Goal: Download file/media: Obtain a digital file from the website

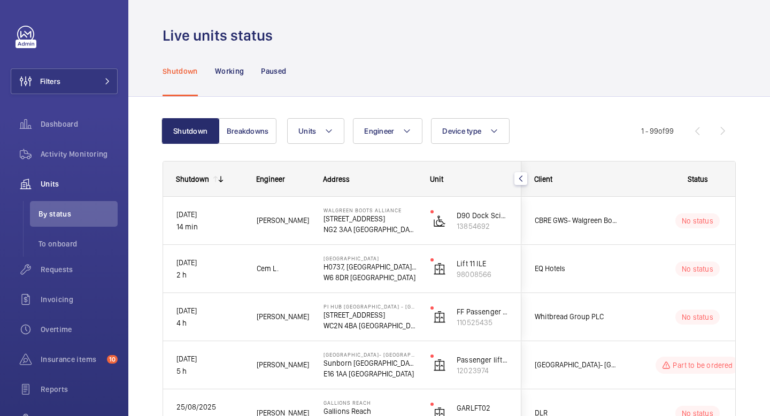
scroll to position [3683, 0]
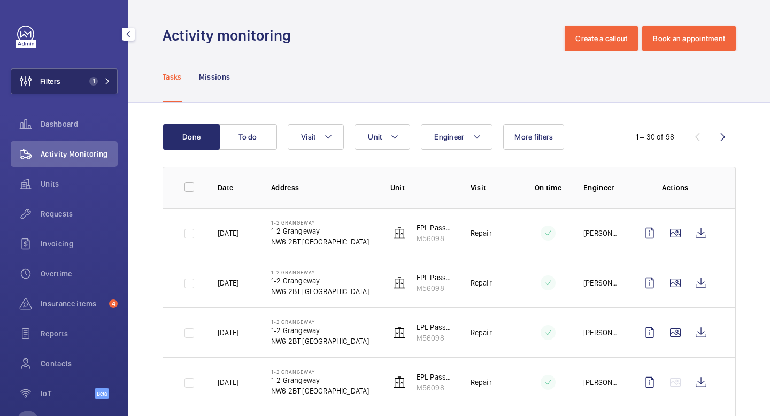
click at [58, 92] on span "Filters" at bounding box center [35, 81] width 49 height 26
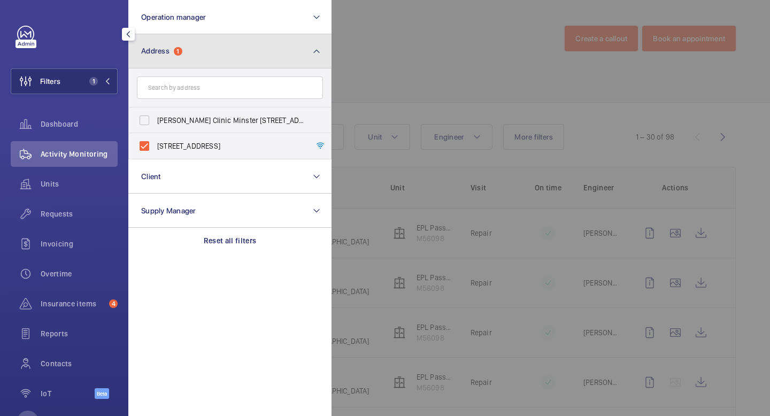
click at [227, 51] on button "Address 1" at bounding box center [229, 51] width 203 height 34
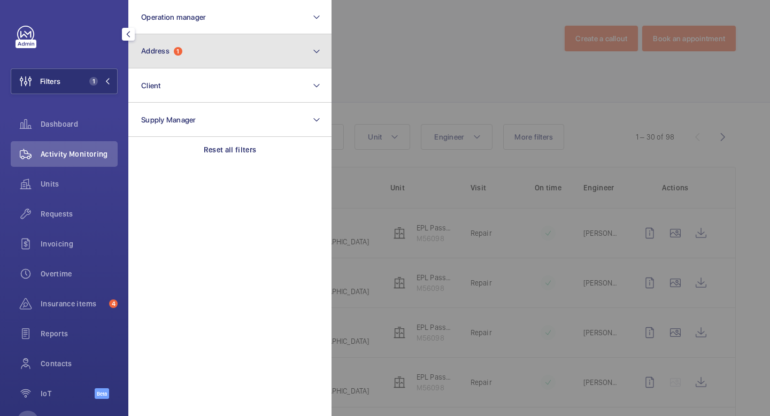
click at [311, 39] on button "Address 1" at bounding box center [229, 51] width 203 height 34
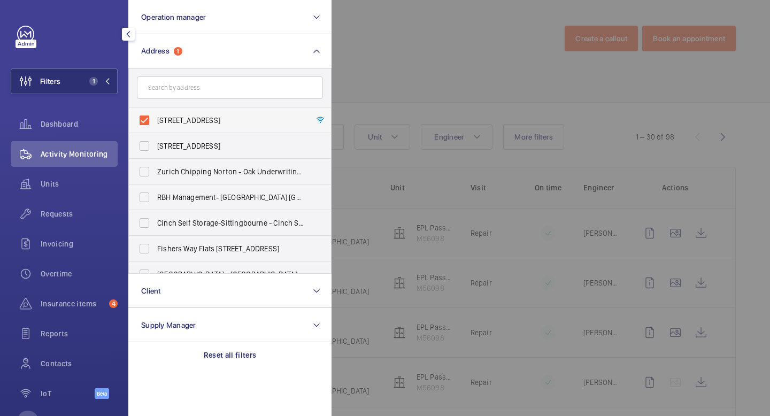
click at [143, 118] on label "[STREET_ADDRESS]" at bounding box center [222, 121] width 186 height 26
click at [143, 118] on input "[STREET_ADDRESS]" at bounding box center [144, 120] width 21 height 21
checkbox input "false"
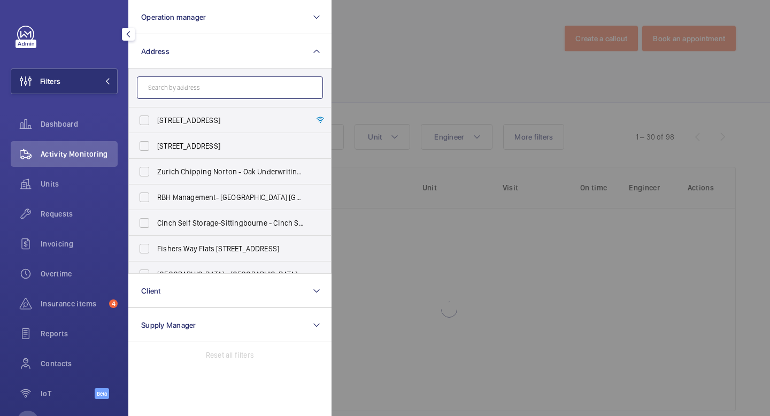
click at [161, 95] on input "text" at bounding box center [230, 88] width 186 height 22
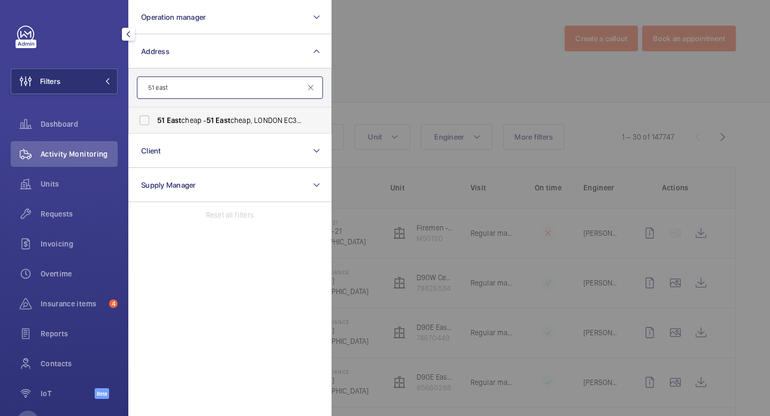
type input "51 east"
click at [186, 123] on span "[STREET_ADDRESS]" at bounding box center [230, 120] width 147 height 11
click at [155, 123] on input "[STREET_ADDRESS]" at bounding box center [144, 120] width 21 height 21
checkbox input "true"
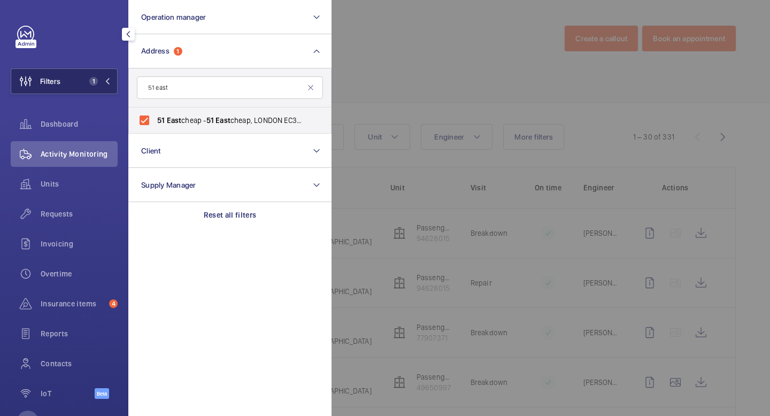
click at [110, 81] on mat-icon at bounding box center [107, 81] width 6 height 6
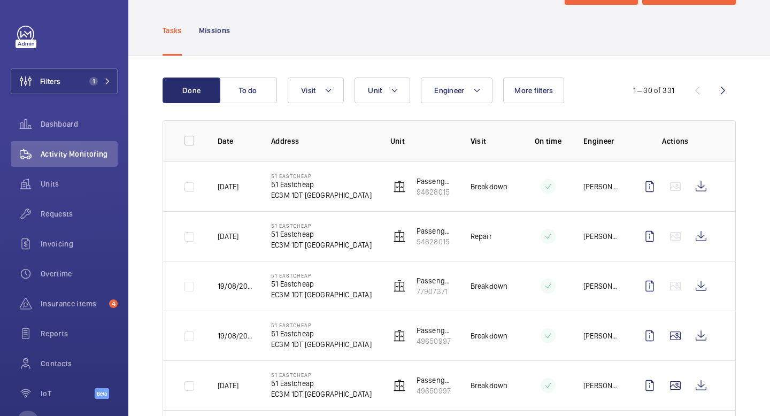
scroll to position [48, 0]
click at [56, 182] on span "Units" at bounding box center [79, 184] width 77 height 11
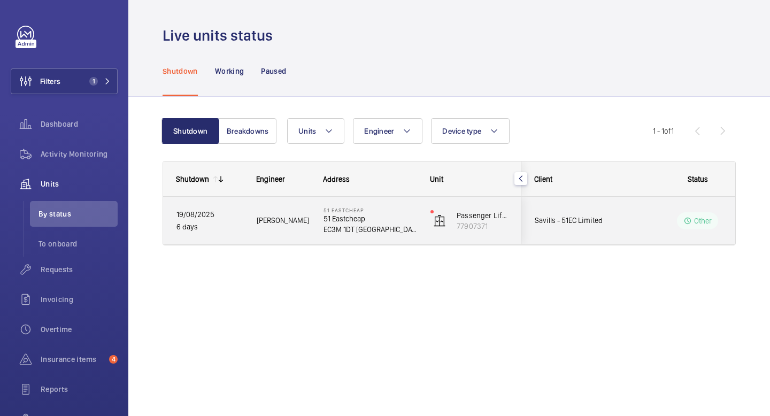
click at [697, 225] on p "Other" at bounding box center [703, 221] width 18 height 11
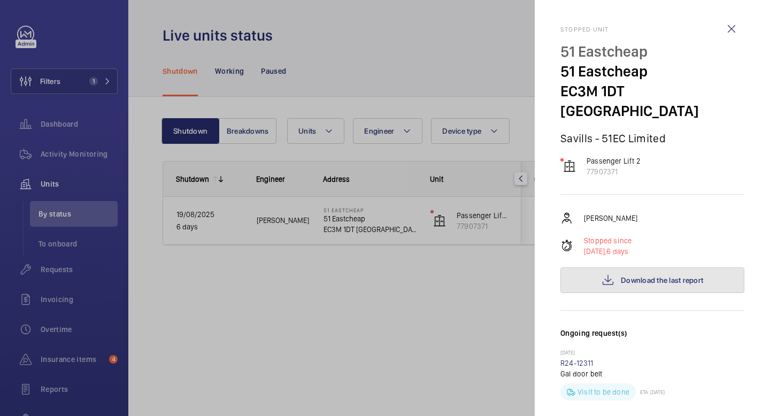
click at [654, 269] on button "Download the last report" at bounding box center [653, 280] width 184 height 26
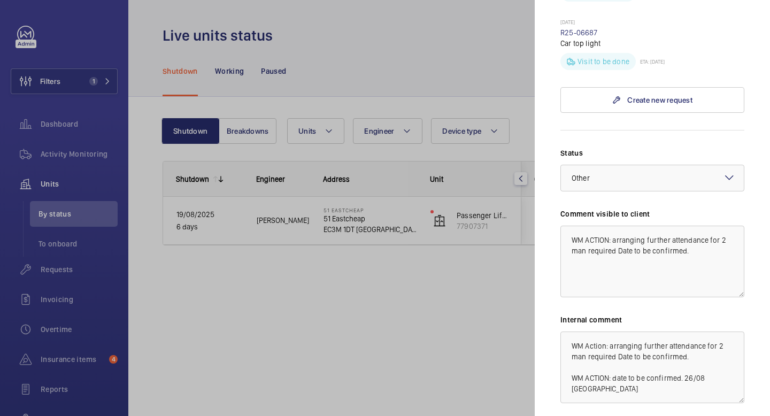
scroll to position [470, 0]
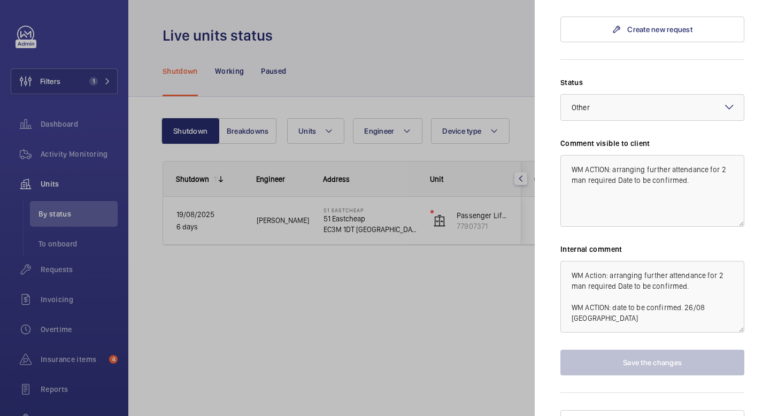
click at [425, 286] on div at bounding box center [385, 208] width 770 height 416
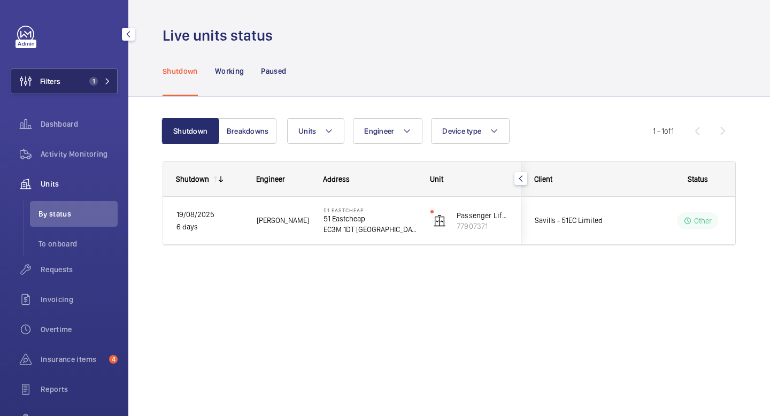
click at [64, 79] on button "Filters 1" at bounding box center [64, 81] width 107 height 26
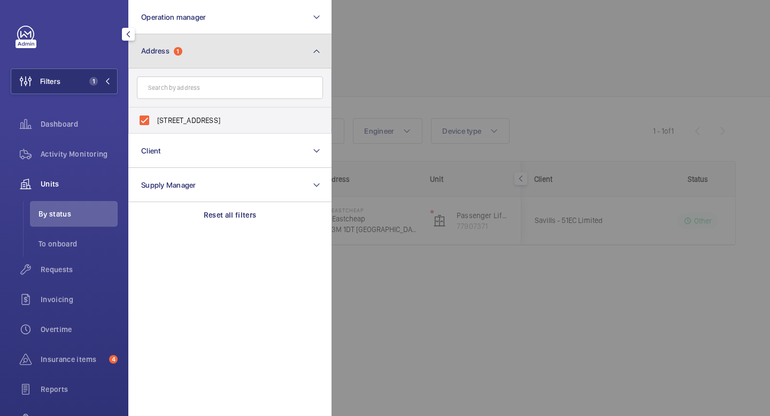
click at [220, 44] on button "Address 1" at bounding box center [229, 51] width 203 height 34
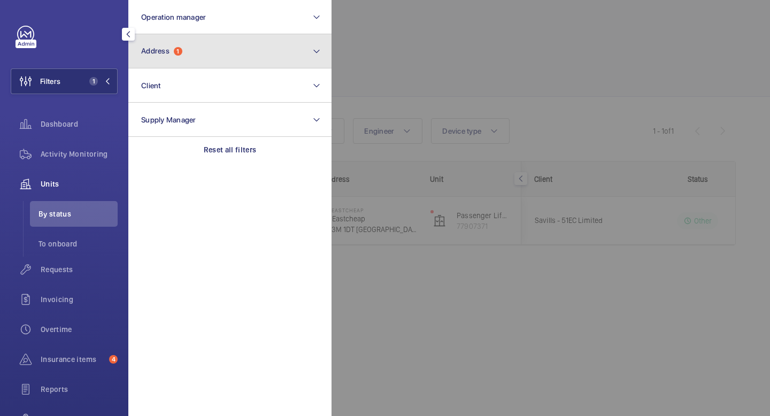
click at [294, 62] on button "Address 1" at bounding box center [229, 51] width 203 height 34
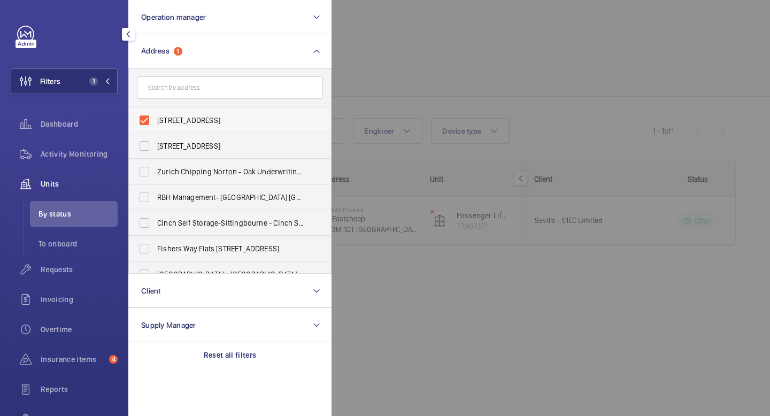
click at [138, 119] on label "[STREET_ADDRESS]" at bounding box center [222, 121] width 186 height 26
click at [138, 119] on input "[STREET_ADDRESS]" at bounding box center [144, 120] width 21 height 21
checkbox input "false"
click at [179, 85] on input "text" at bounding box center [230, 88] width 186 height 22
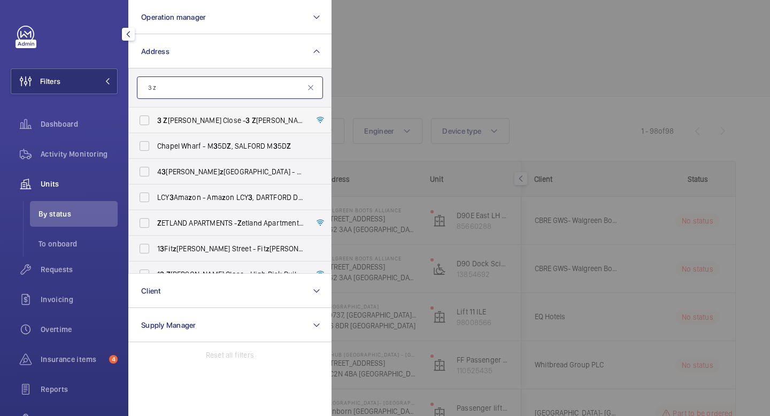
type input "3 z"
click at [177, 120] on span "[STREET_ADDRESS][PERSON_NAME][PERSON_NAME]" at bounding box center [230, 120] width 147 height 11
click at [155, 120] on input "[STREET_ADDRESS][PERSON_NAME][PERSON_NAME]" at bounding box center [144, 120] width 21 height 21
checkbox input "true"
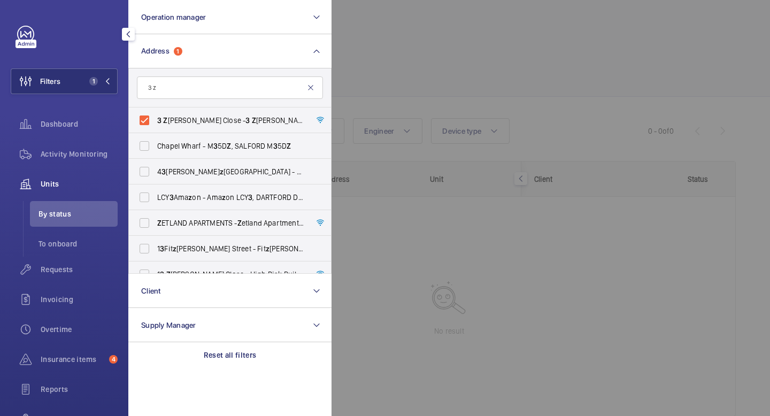
click at [309, 87] on mat-icon at bounding box center [311, 87] width 9 height 9
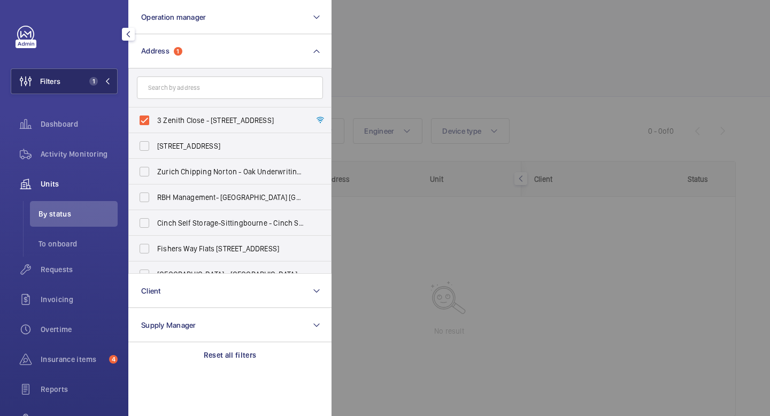
click at [104, 82] on mat-icon at bounding box center [107, 81] width 6 height 6
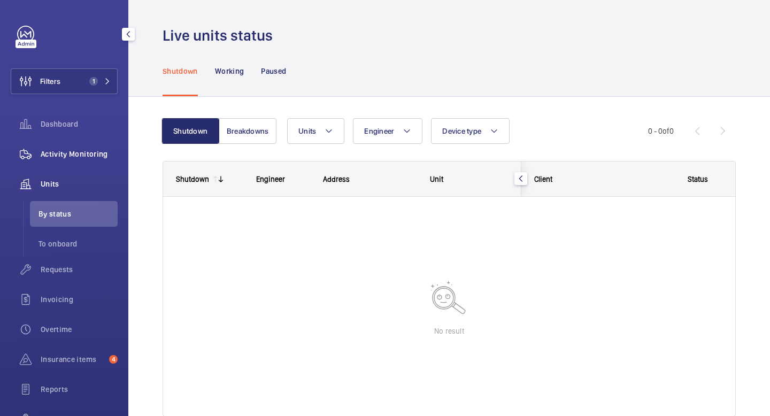
click at [75, 164] on div "Activity Monitoring" at bounding box center [64, 154] width 107 height 26
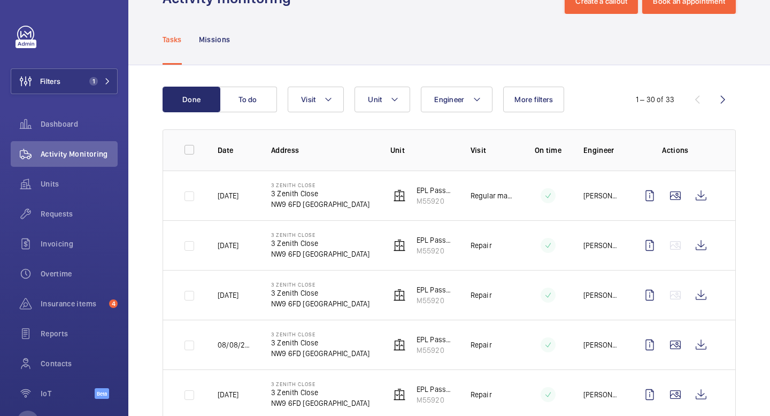
scroll to position [41, 0]
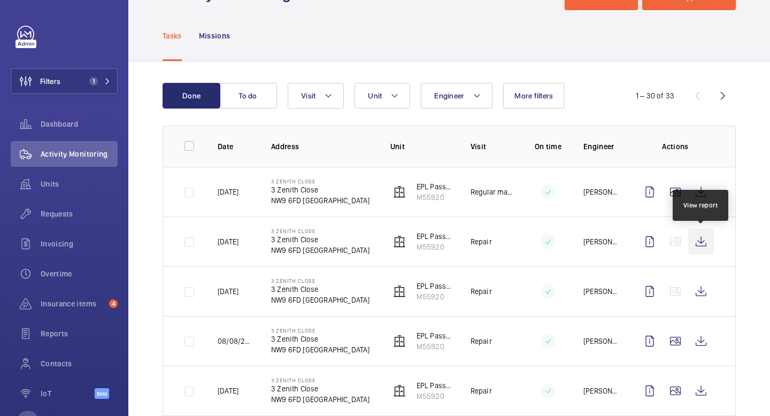
click at [705, 239] on wm-front-icon-button at bounding box center [702, 242] width 26 height 26
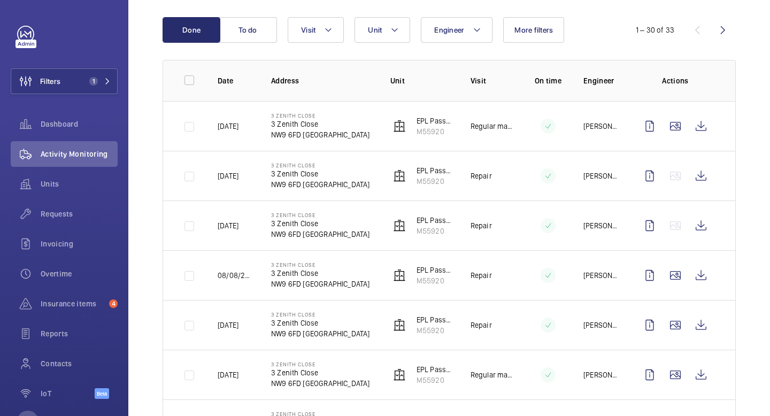
scroll to position [113, 0]
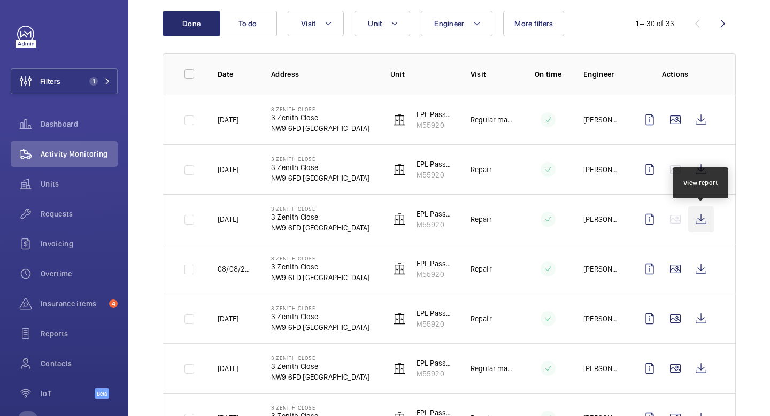
click at [706, 219] on wm-front-icon-button at bounding box center [702, 220] width 26 height 26
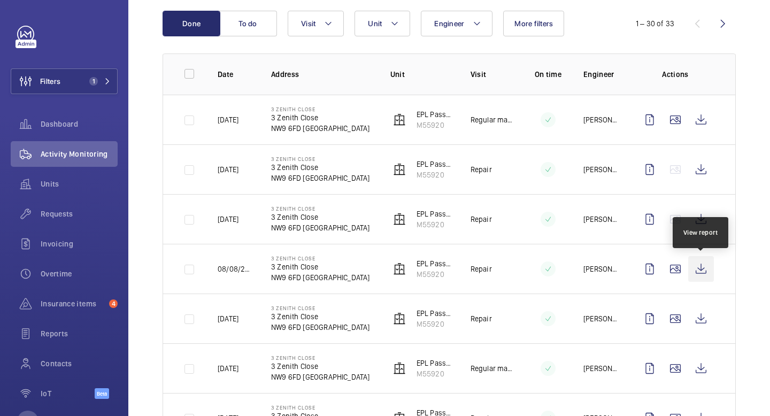
click at [700, 272] on wm-front-icon-button at bounding box center [702, 269] width 26 height 26
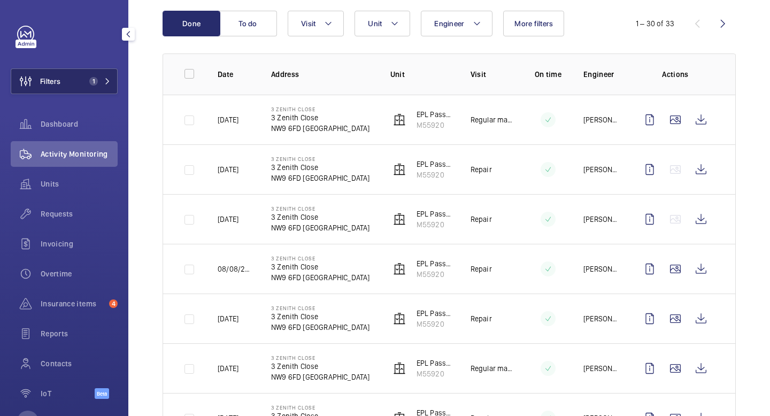
click at [114, 74] on button "Filters 1" at bounding box center [64, 81] width 107 height 26
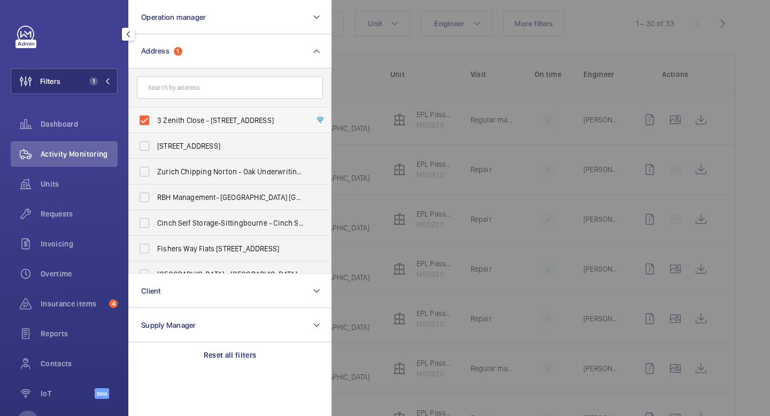
click at [146, 116] on label "3 Zenith Close - [STREET_ADDRESS]" at bounding box center [222, 121] width 186 height 26
click at [146, 116] on input "3 Zenith Close - [STREET_ADDRESS]" at bounding box center [144, 120] width 21 height 21
checkbox input "false"
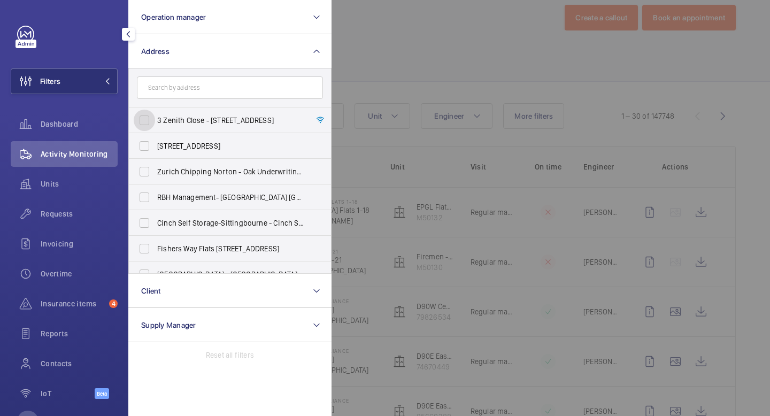
scroll to position [113, 0]
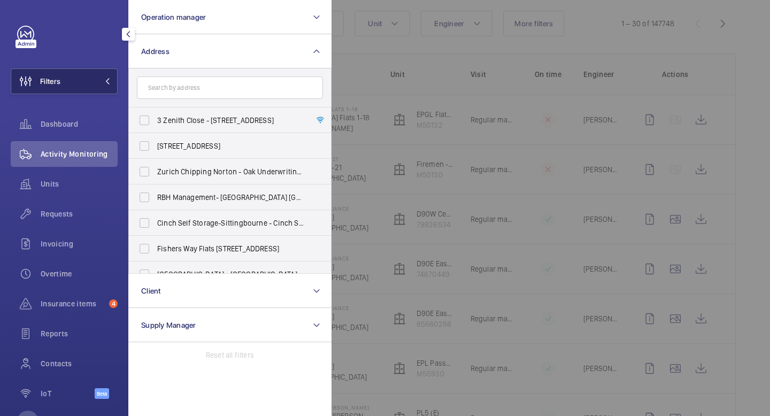
click at [102, 81] on span at bounding box center [104, 81] width 13 height 6
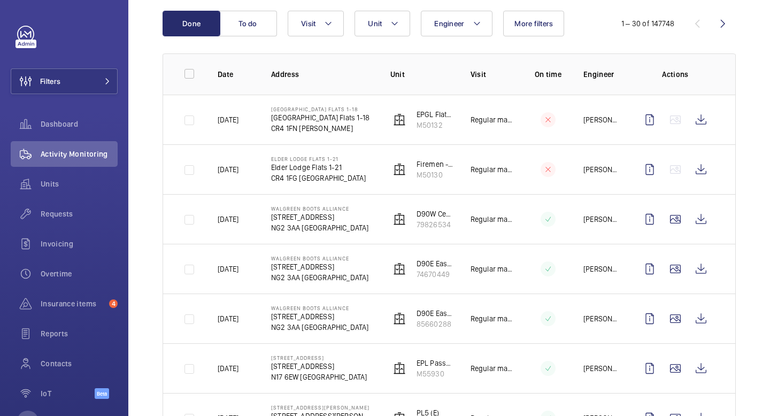
scroll to position [0, 0]
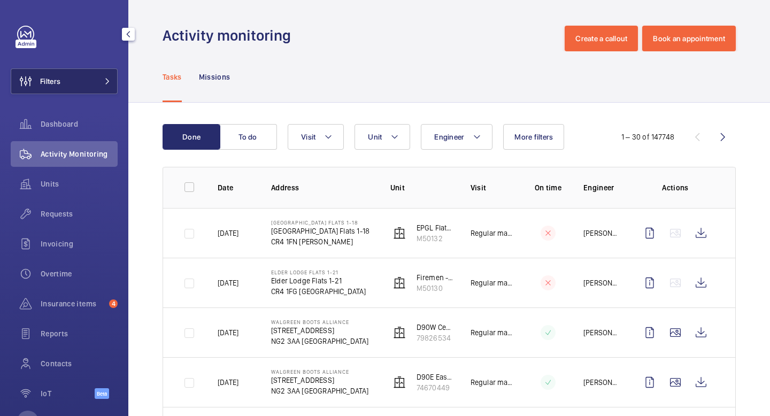
click at [111, 80] on button "Filters" at bounding box center [64, 81] width 107 height 26
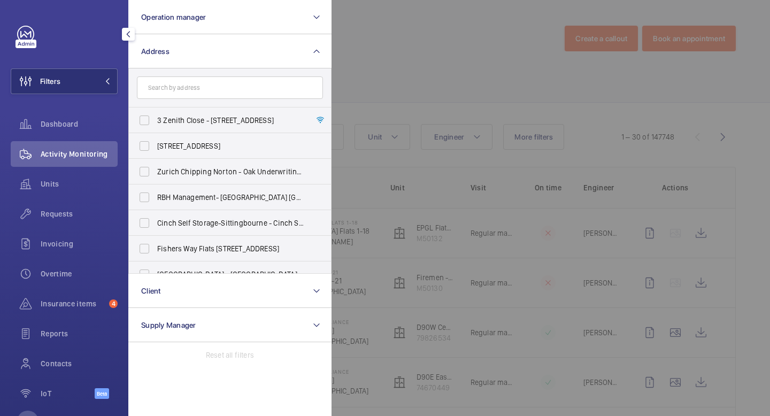
click at [131, 36] on mat-icon "button" at bounding box center [128, 34] width 13 height 9
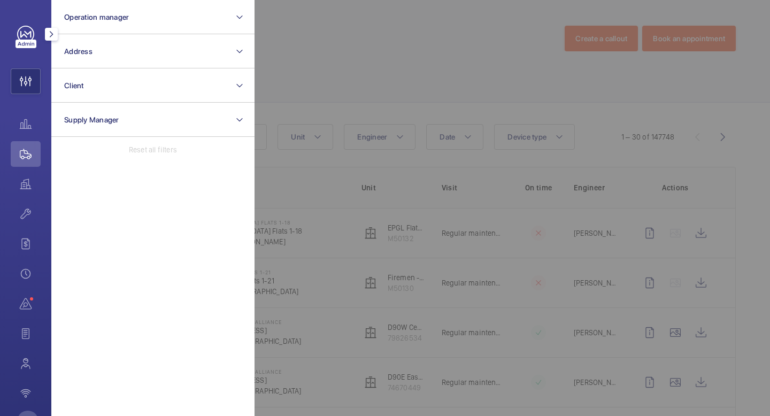
click at [54, 34] on mat-icon "button" at bounding box center [51, 34] width 13 height 9
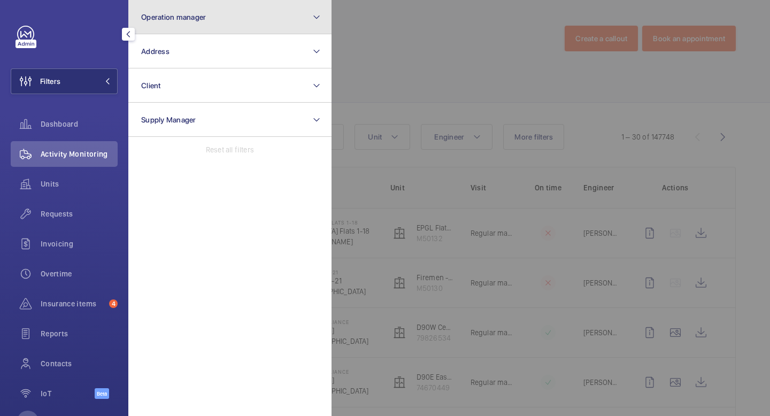
click at [227, 11] on button "Operation manager" at bounding box center [229, 17] width 203 height 34
